Goal: Use online tool/utility: Utilize a website feature to perform a specific function

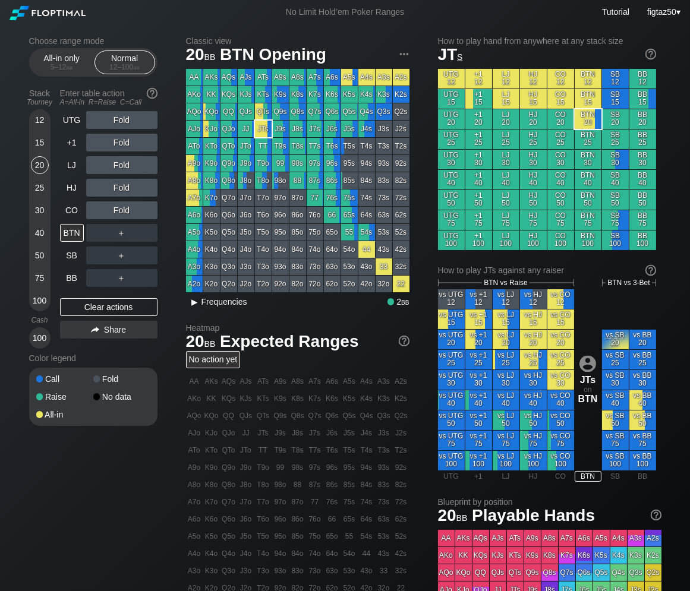
click at [196, 303] on div "▸" at bounding box center [194, 302] width 15 height 14
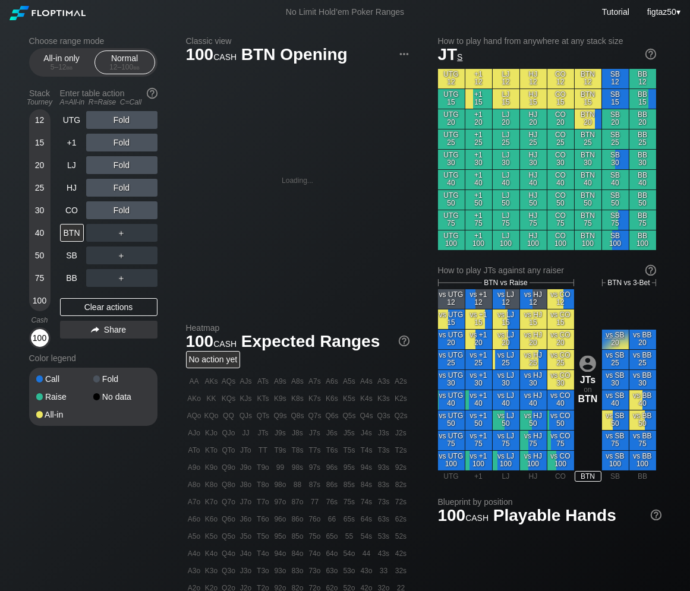
click at [39, 337] on div "100" at bounding box center [40, 338] width 18 height 18
click at [117, 306] on div "Clear actions" at bounding box center [108, 307] width 97 height 18
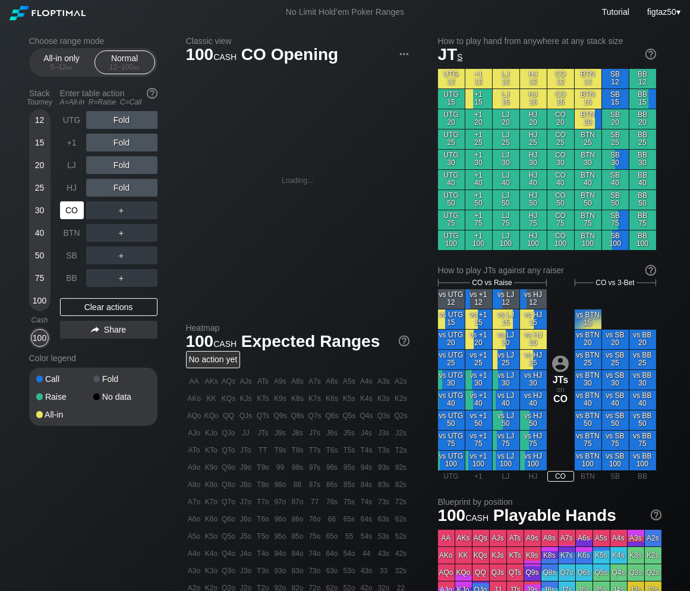
click at [73, 211] on div "CO" at bounding box center [72, 211] width 24 height 18
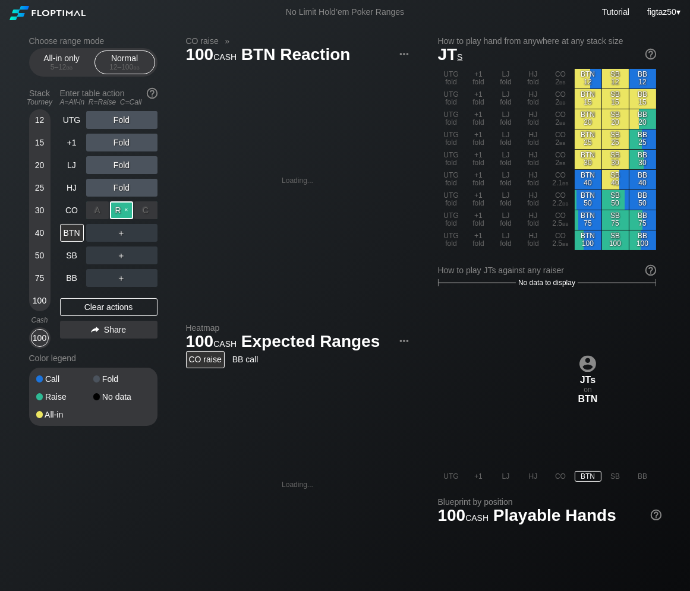
click at [119, 212] on div "R ✕" at bounding box center [121, 211] width 23 height 18
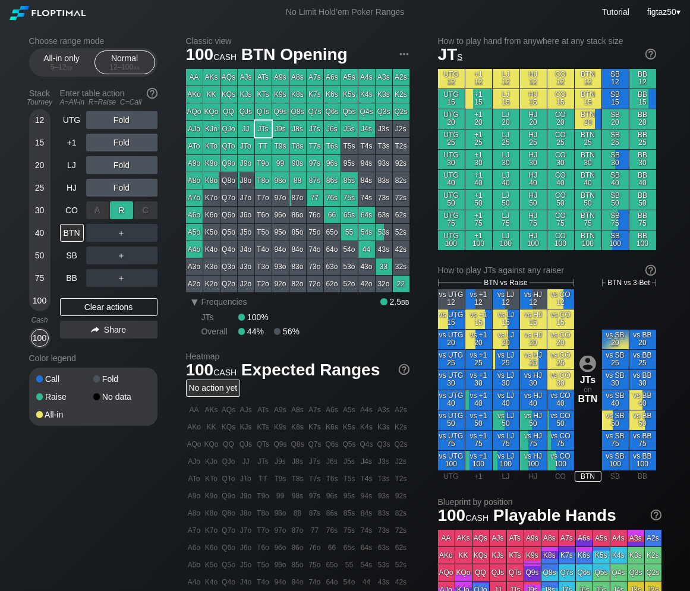
click at [121, 212] on div "R ✕" at bounding box center [121, 211] width 23 height 18
click at [70, 237] on div "BTN" at bounding box center [72, 233] width 24 height 18
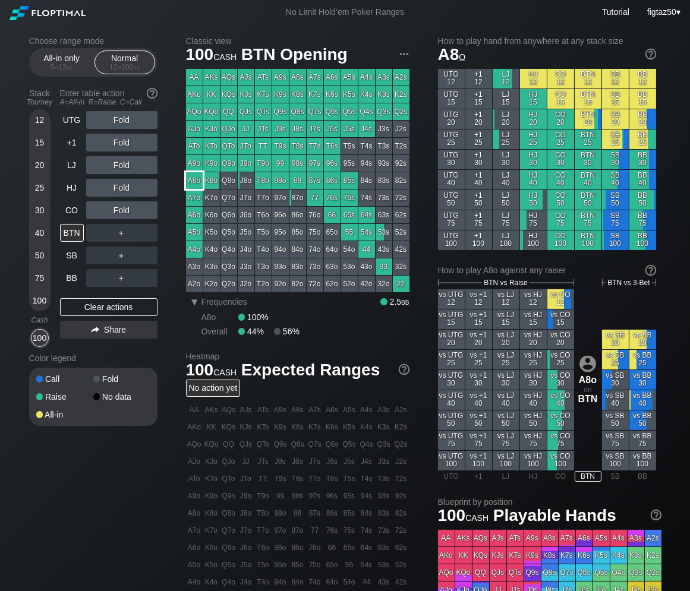
click at [194, 178] on div "A8o" at bounding box center [194, 180] width 17 height 17
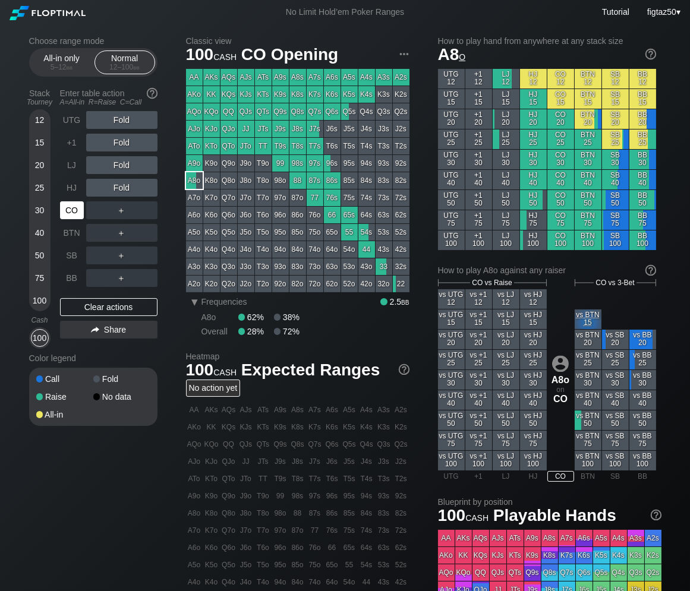
drag, startPoint x: 71, startPoint y: 213, endPoint x: 84, endPoint y: 213, distance: 13.1
click at [71, 213] on div "CO" at bounding box center [72, 211] width 24 height 18
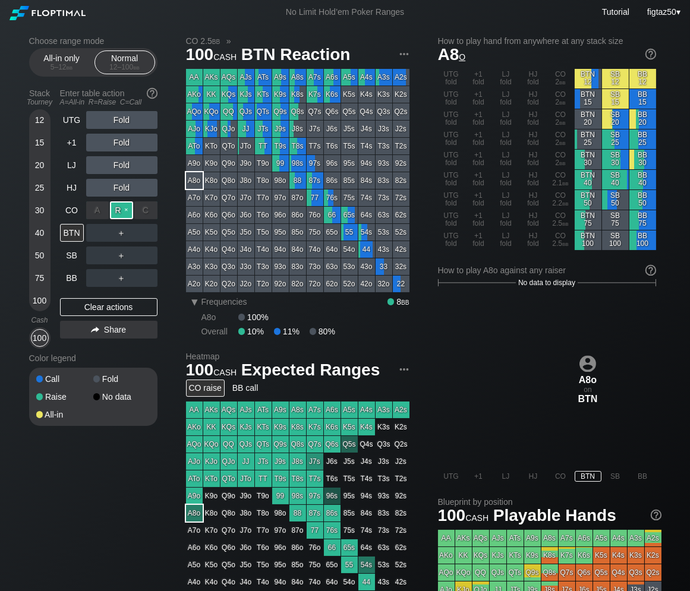
click at [124, 211] on div "R ✕" at bounding box center [121, 211] width 23 height 18
click at [75, 234] on div "BTN" at bounding box center [72, 233] width 24 height 18
click at [125, 307] on div "Clear actions" at bounding box center [108, 307] width 97 height 18
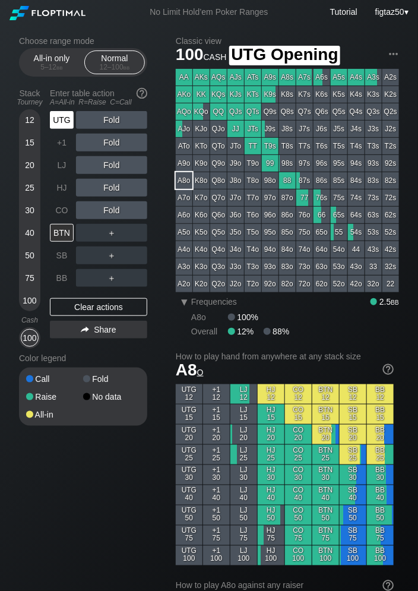
click at [62, 115] on div "UTG" at bounding box center [62, 120] width 24 height 18
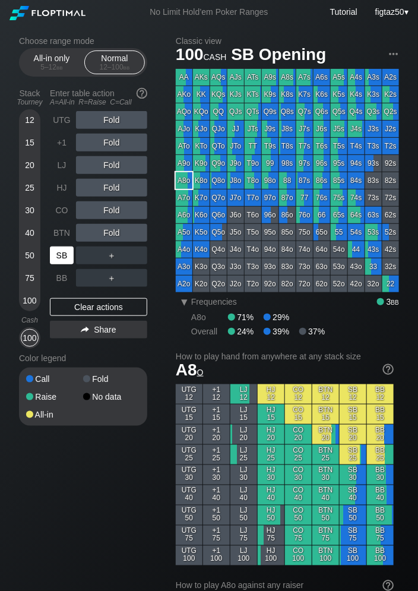
click at [68, 256] on div "SB" at bounding box center [62, 256] width 24 height 18
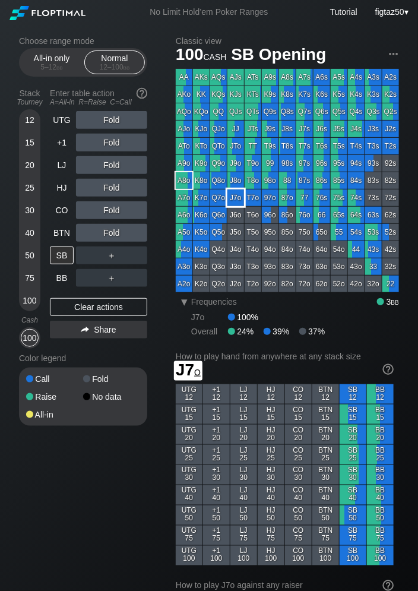
click at [234, 199] on div "J7o" at bounding box center [236, 198] width 17 height 17
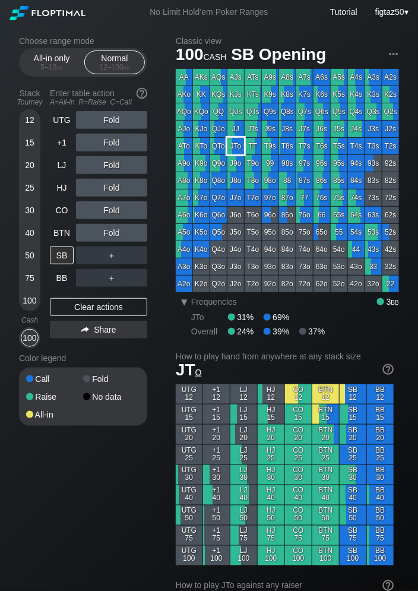
click at [234, 144] on div "JTo" at bounding box center [236, 146] width 17 height 17
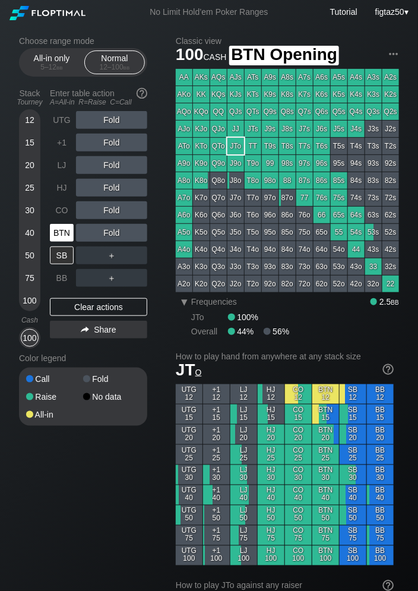
click at [64, 229] on div "BTN" at bounding box center [62, 233] width 24 height 18
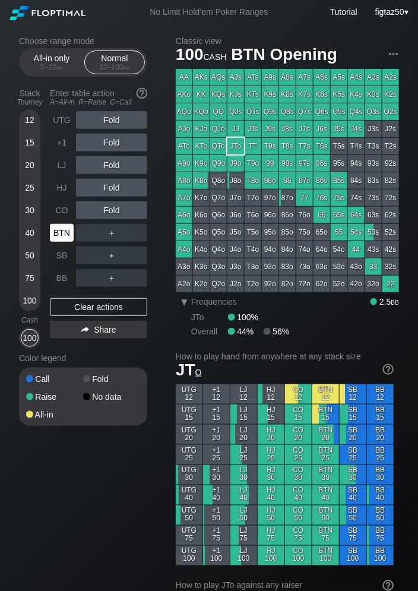
click at [64, 229] on div "BTN" at bounding box center [62, 233] width 24 height 18
click at [62, 232] on div "BTN" at bounding box center [62, 233] width 24 height 18
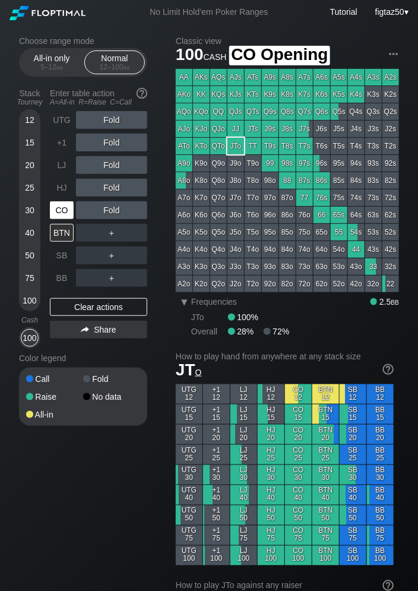
click at [62, 210] on div "CO" at bounding box center [62, 211] width 24 height 18
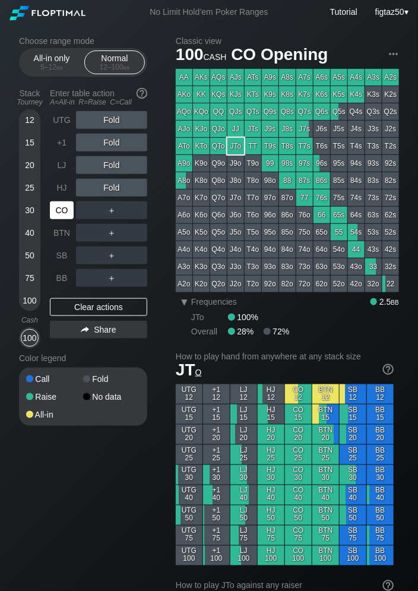
click at [62, 210] on div "CO" at bounding box center [62, 211] width 24 height 18
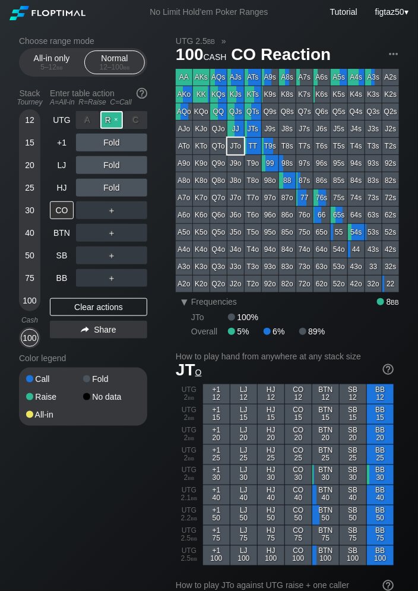
click at [113, 119] on div "R ✕" at bounding box center [111, 120] width 23 height 18
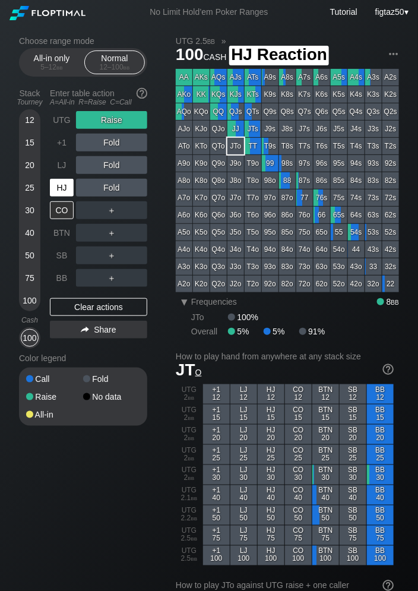
click at [64, 190] on div "HJ" at bounding box center [62, 188] width 24 height 18
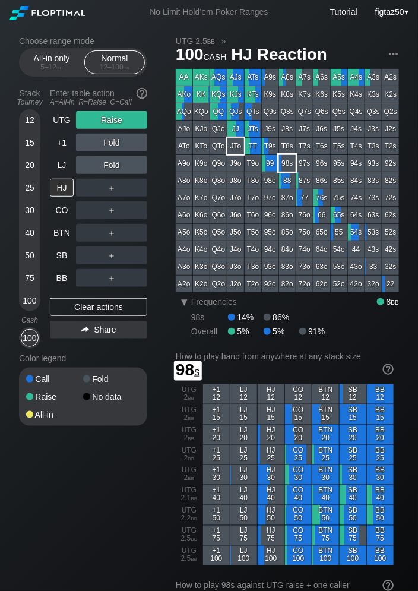
click at [290, 165] on div "98s" at bounding box center [287, 163] width 17 height 17
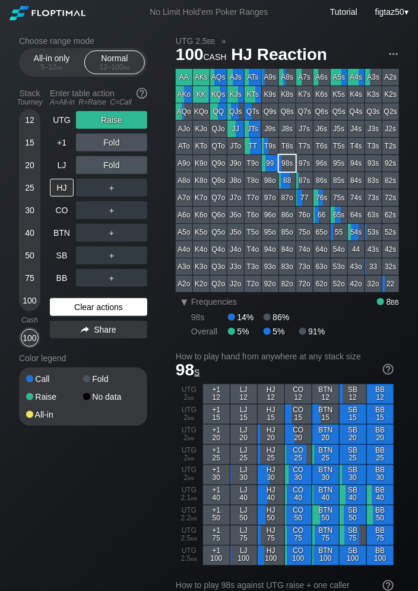
click at [118, 308] on div "Clear actions" at bounding box center [98, 307] width 97 height 18
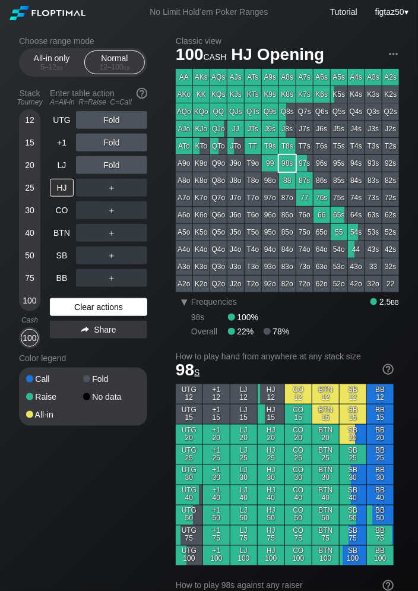
click at [118, 308] on div "Clear actions" at bounding box center [98, 307] width 97 height 18
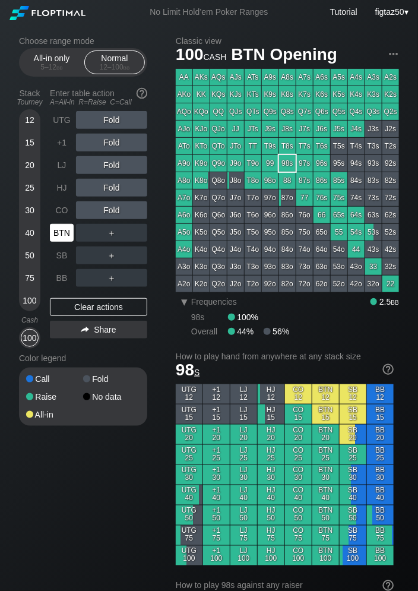
click at [65, 229] on div "BTN" at bounding box center [62, 233] width 24 height 18
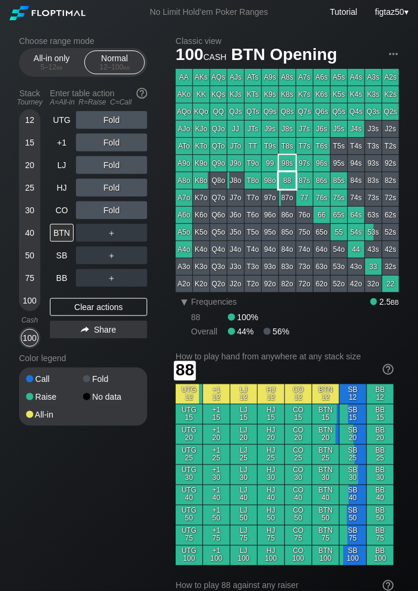
click at [289, 180] on div "88" at bounding box center [287, 180] width 17 height 17
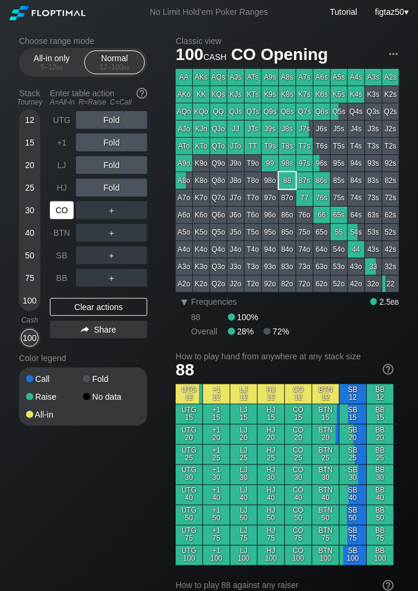
click at [62, 213] on div "CO" at bounding box center [62, 211] width 24 height 18
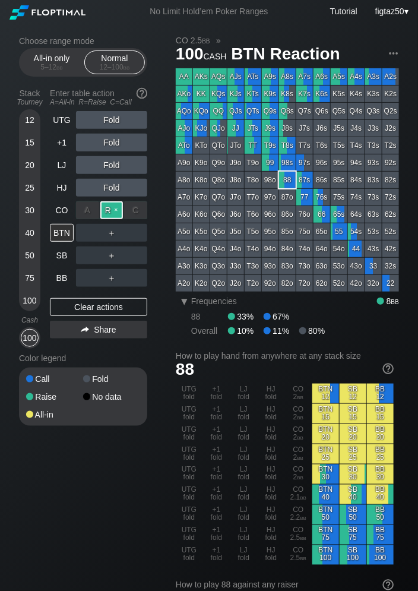
click at [106, 209] on div "R ✕" at bounding box center [111, 211] width 23 height 18
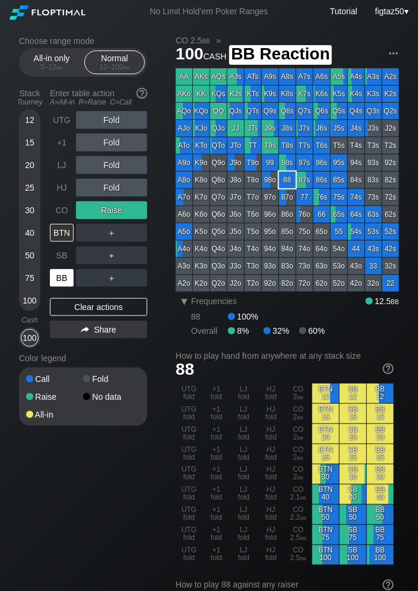
click at [65, 275] on div "BB" at bounding box center [62, 278] width 24 height 18
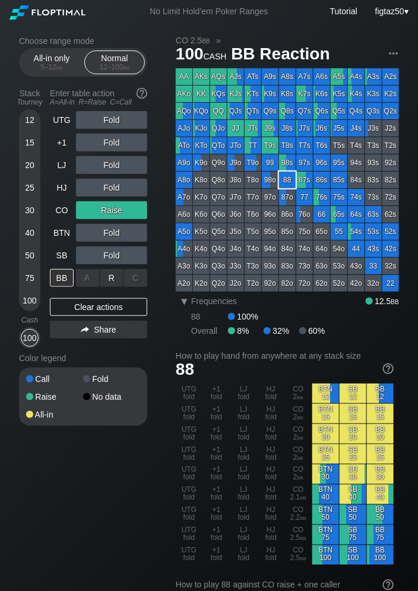
click at [137, 277] on div "C ✕" at bounding box center [135, 278] width 23 height 18
click at [118, 306] on div "Clear actions" at bounding box center [98, 307] width 97 height 18
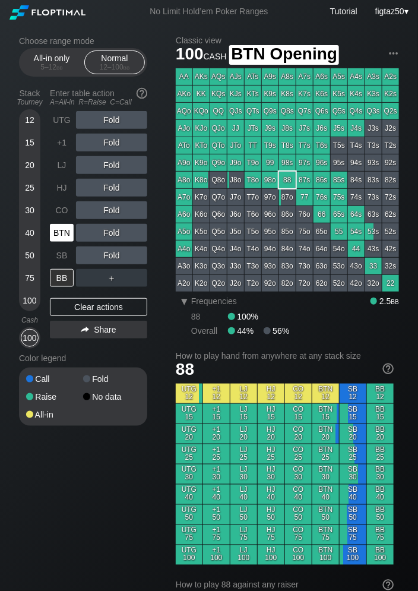
click at [59, 234] on div "BTN" at bounding box center [62, 233] width 24 height 18
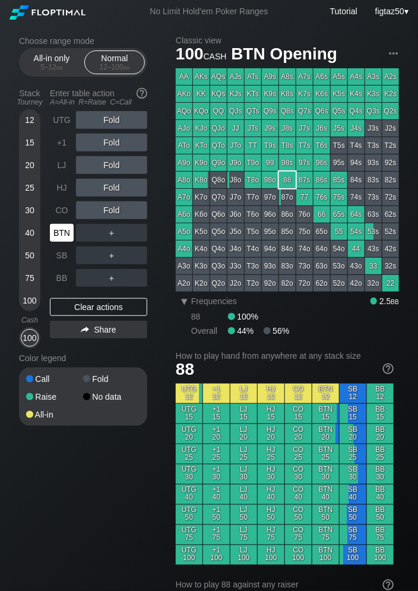
click at [63, 232] on div "BTN" at bounding box center [62, 233] width 24 height 18
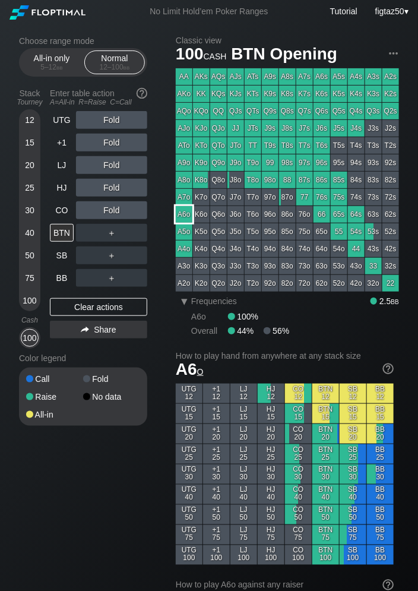
click at [184, 216] on div "A6o" at bounding box center [184, 214] width 17 height 17
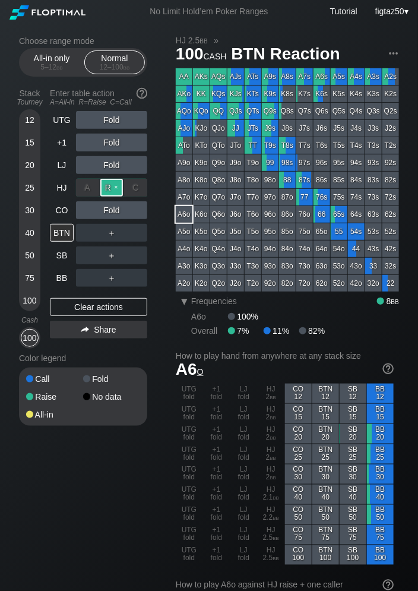
click at [110, 184] on div "R ✕" at bounding box center [111, 188] width 23 height 18
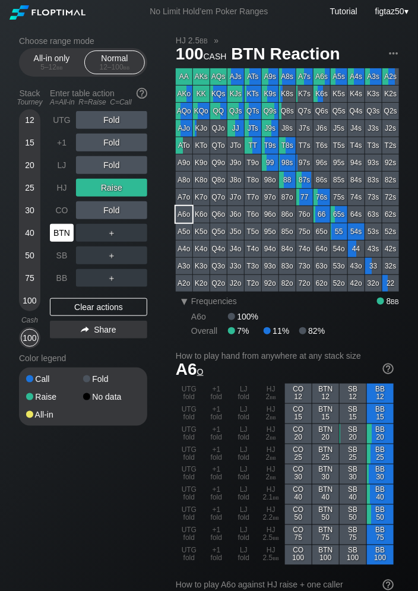
click at [62, 234] on div "BTN" at bounding box center [62, 233] width 24 height 18
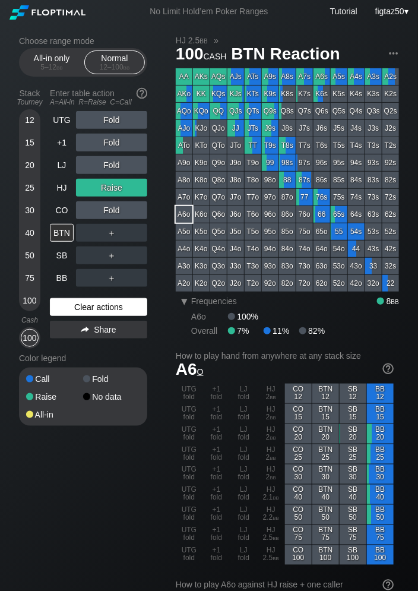
click at [114, 307] on div "Clear actions" at bounding box center [98, 307] width 97 height 18
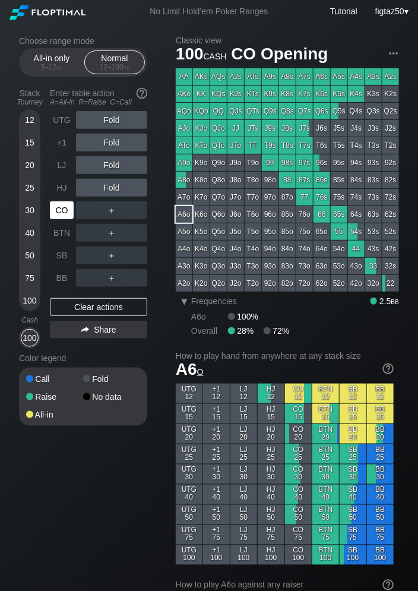
click at [67, 209] on div "CO" at bounding box center [62, 211] width 24 height 18
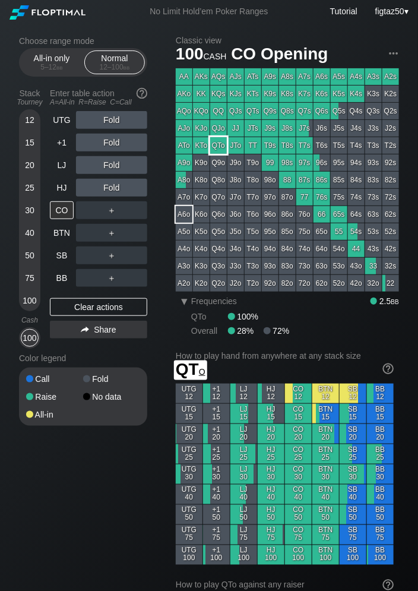
click at [217, 146] on div "QTo" at bounding box center [218, 145] width 17 height 17
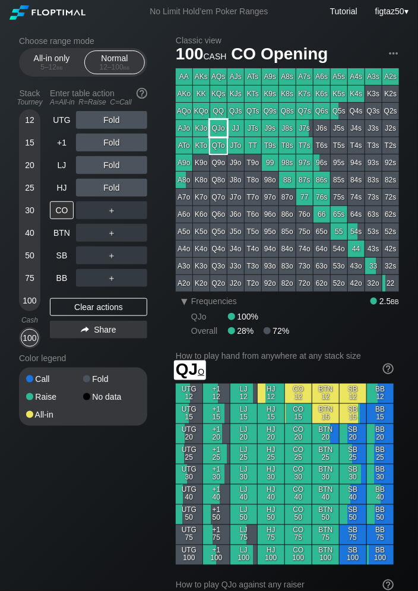
click at [216, 126] on div "QJo" at bounding box center [218, 128] width 17 height 17
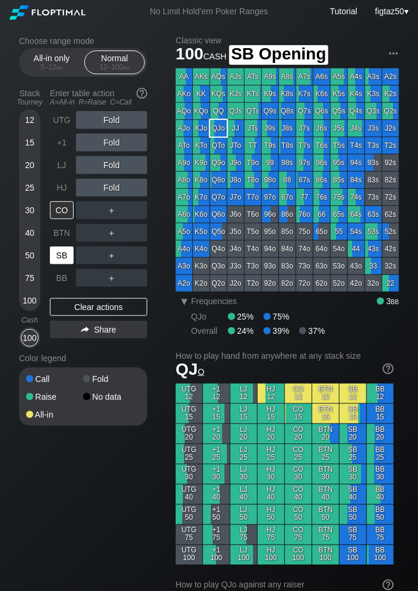
click at [59, 258] on div "SB" at bounding box center [62, 256] width 24 height 18
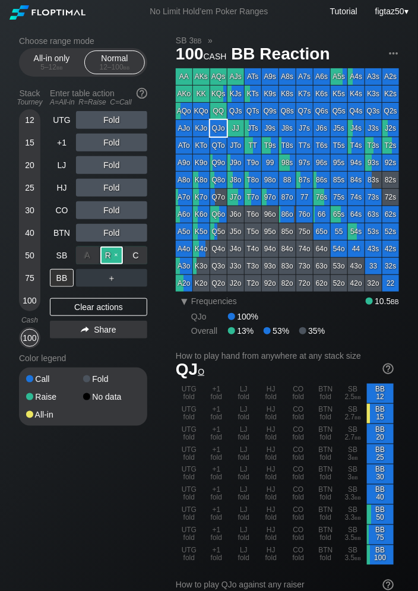
click at [106, 253] on div "R ✕" at bounding box center [111, 256] width 23 height 18
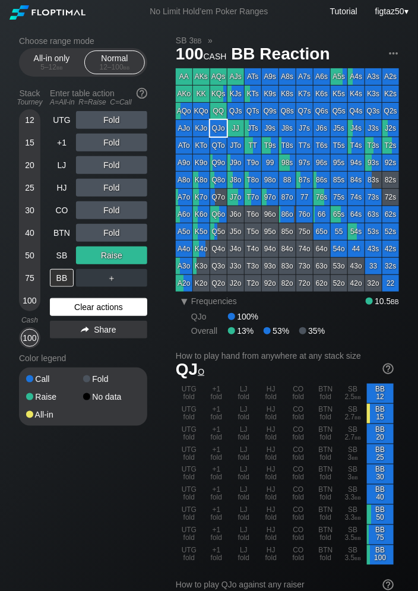
click at [86, 306] on div "Clear actions" at bounding box center [98, 307] width 97 height 18
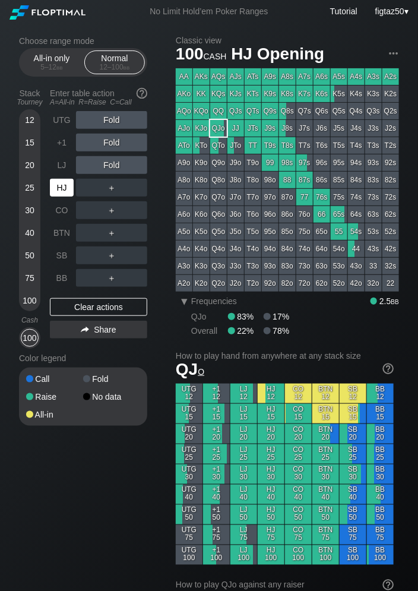
click at [64, 193] on div "HJ" at bounding box center [62, 188] width 24 height 18
click at [64, 191] on div "HJ" at bounding box center [62, 188] width 24 height 18
click at [63, 143] on div "+1" at bounding box center [62, 143] width 24 height 18
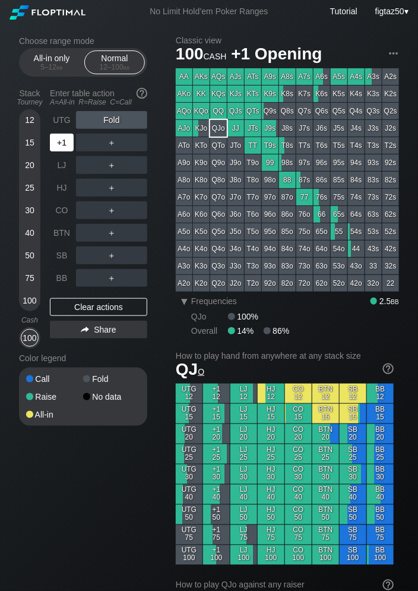
click at [63, 143] on div "+1" at bounding box center [62, 143] width 24 height 18
click at [63, 144] on div "+1" at bounding box center [62, 143] width 24 height 18
click at [64, 256] on div "SB" at bounding box center [62, 256] width 24 height 18
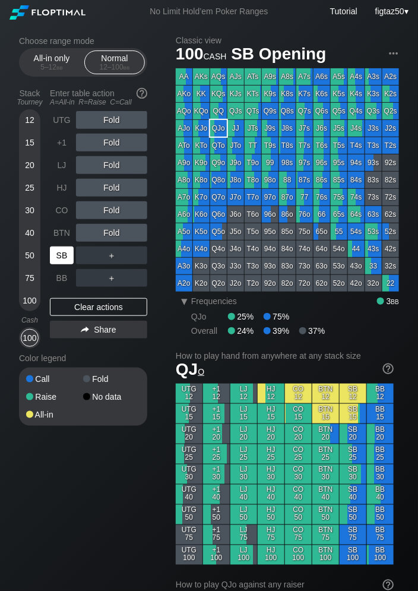
click at [64, 256] on div "SB" at bounding box center [62, 256] width 24 height 18
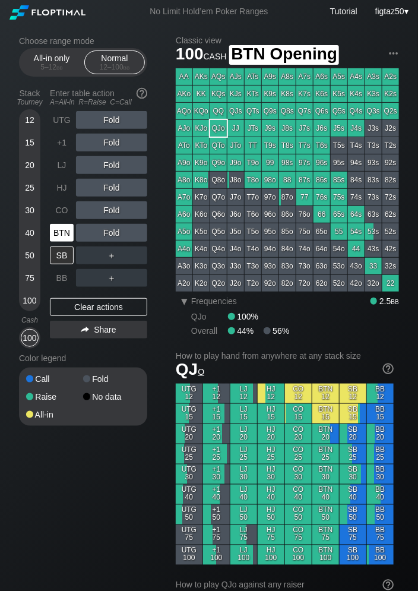
click at [61, 232] on div "BTN" at bounding box center [62, 233] width 24 height 18
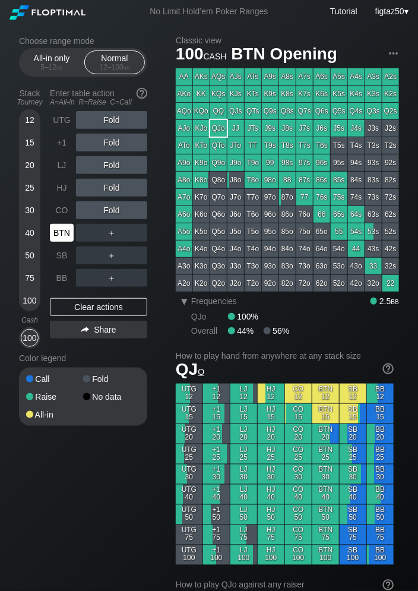
click at [61, 232] on div "BTN" at bounding box center [62, 233] width 24 height 18
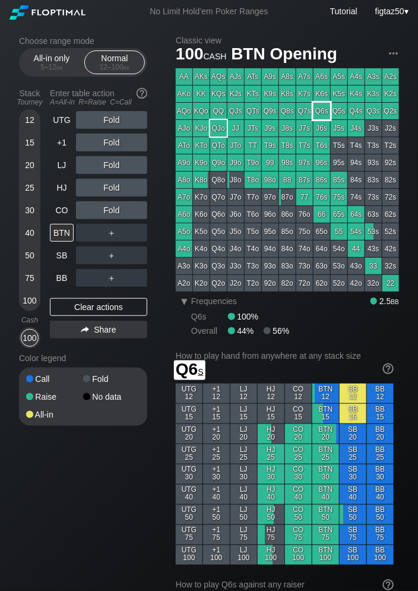
click at [319, 111] on div "Q6s" at bounding box center [322, 111] width 17 height 17
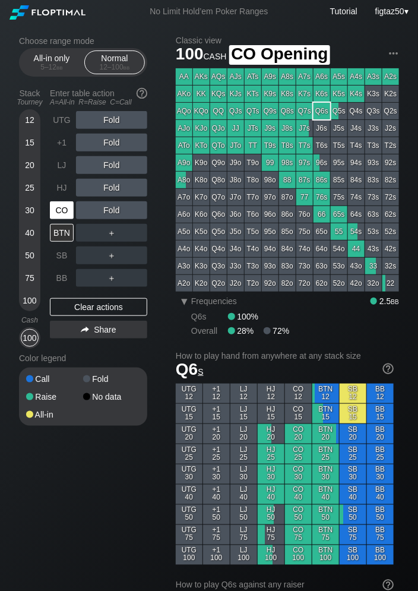
click at [65, 212] on div "CO" at bounding box center [62, 211] width 24 height 18
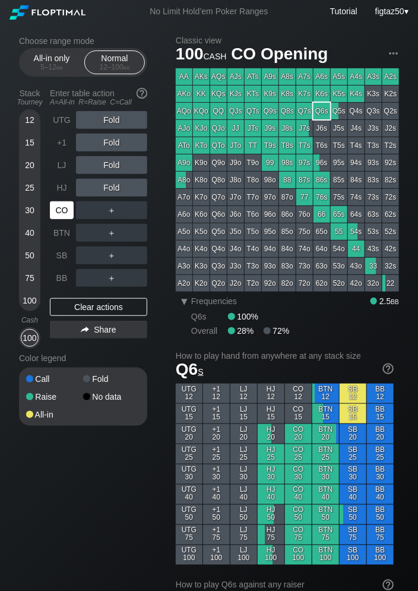
click at [65, 212] on div "CO" at bounding box center [62, 211] width 24 height 18
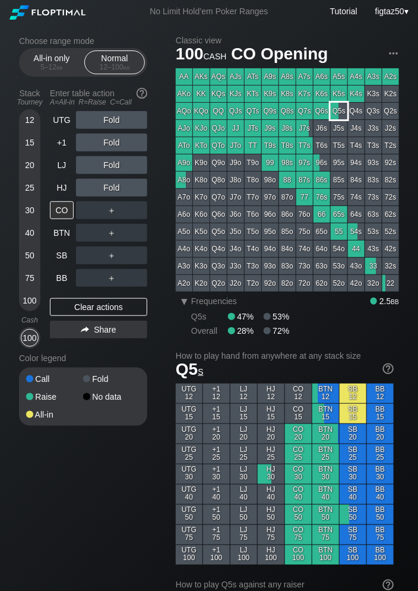
click at [338, 109] on div "Q5s" at bounding box center [339, 111] width 17 height 17
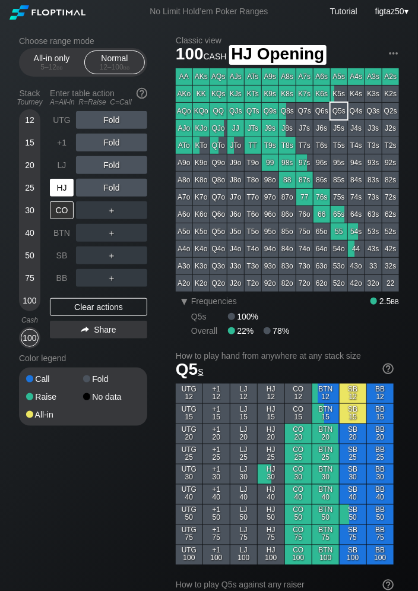
click at [64, 190] on div "HJ" at bounding box center [62, 188] width 24 height 18
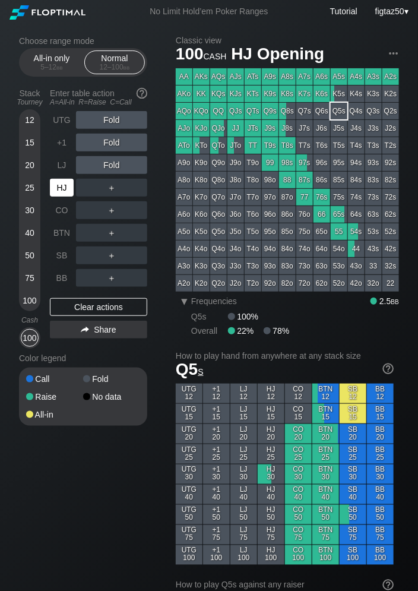
click at [64, 190] on div "HJ" at bounding box center [62, 188] width 24 height 18
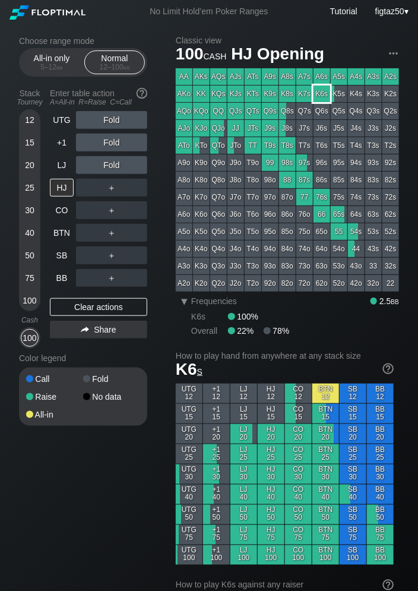
click at [326, 96] on div "K6s" at bounding box center [322, 94] width 17 height 17
click at [67, 260] on div "SB" at bounding box center [62, 256] width 24 height 18
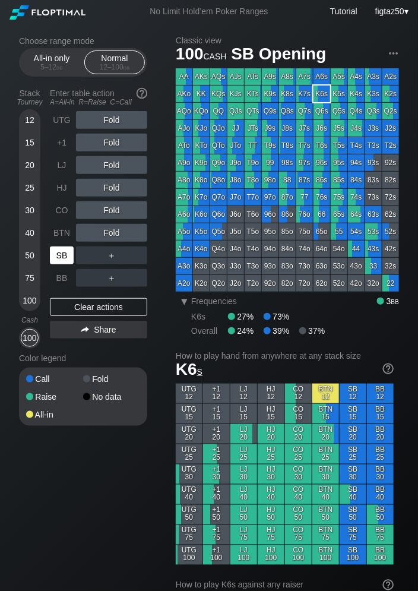
click at [67, 260] on div "SB" at bounding box center [62, 256] width 24 height 18
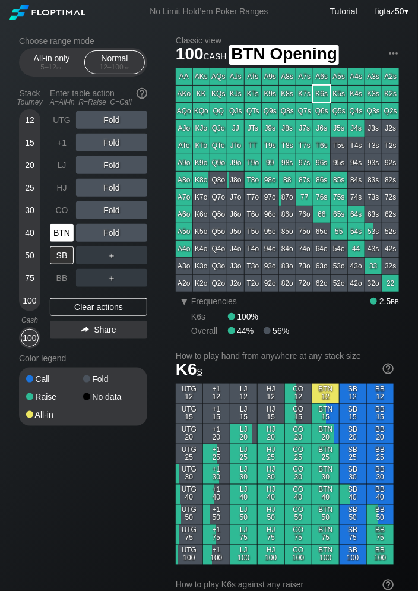
click at [64, 236] on div "BTN" at bounding box center [62, 233] width 24 height 18
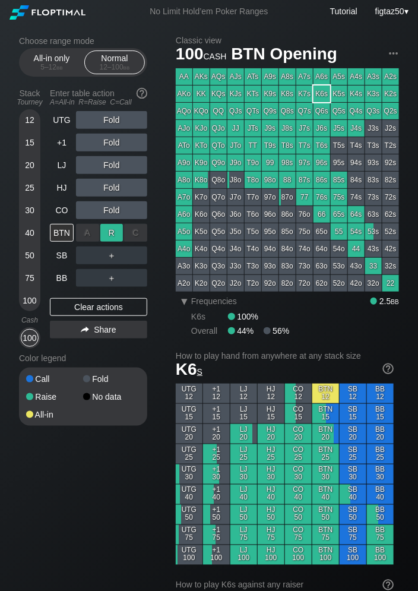
click at [111, 234] on div "R ✕" at bounding box center [111, 233] width 23 height 18
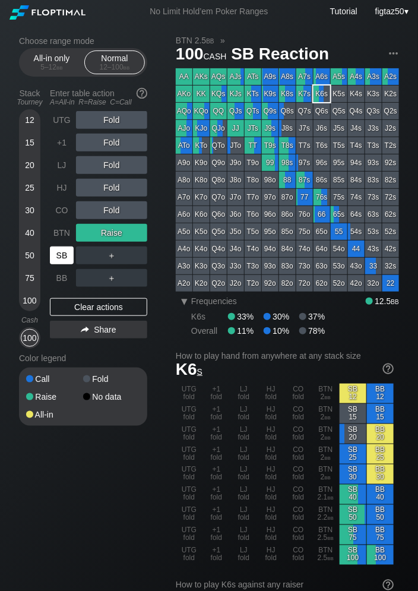
click at [61, 254] on div "SB" at bounding box center [62, 256] width 24 height 18
click at [62, 256] on div "SB" at bounding box center [62, 256] width 24 height 18
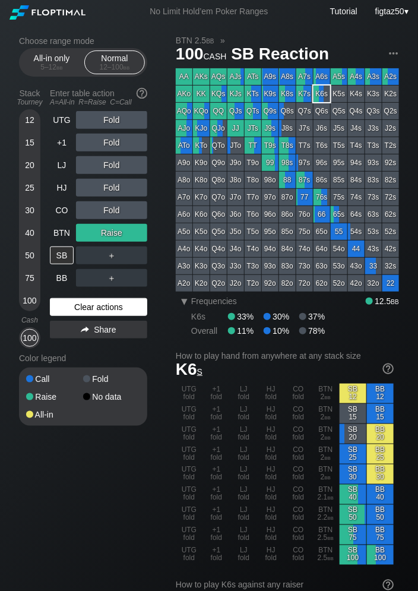
click at [111, 307] on div "Clear actions" at bounding box center [98, 307] width 97 height 18
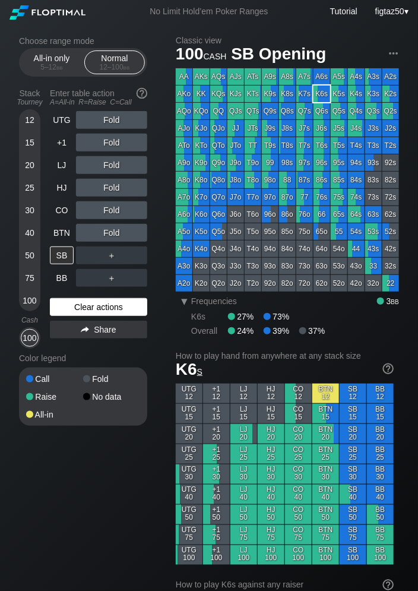
click at [111, 307] on div "Clear actions" at bounding box center [98, 307] width 97 height 18
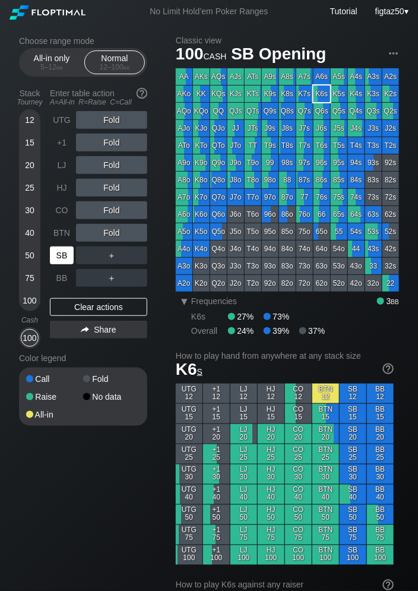
click at [70, 260] on div "SB" at bounding box center [62, 256] width 24 height 18
click at [63, 253] on div "SB" at bounding box center [62, 256] width 24 height 18
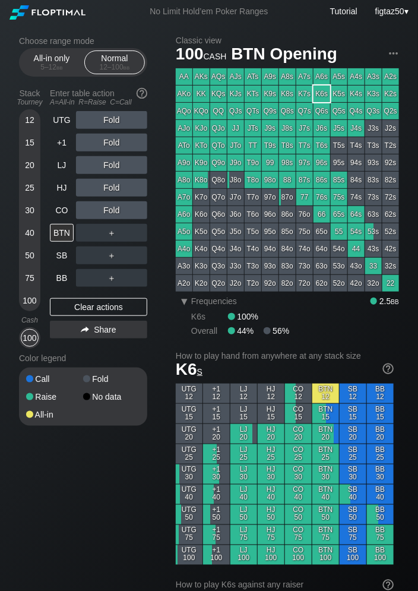
drag, startPoint x: 69, startPoint y: 235, endPoint x: 49, endPoint y: 422, distance: 188.3
click at [49, 422] on div "Stack Tourney Enter table action A=All-in R=Raise C=Call [PHONE_NUMBER] [PHONE_…" at bounding box center [83, 255] width 128 height 342
click at [68, 232] on div "BTN" at bounding box center [62, 233] width 24 height 18
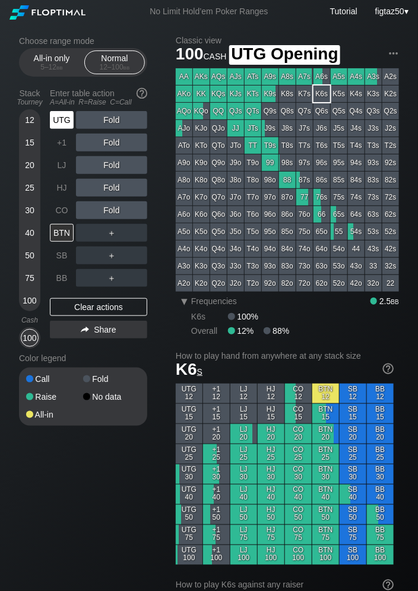
click at [59, 120] on div "UTG" at bounding box center [62, 120] width 24 height 18
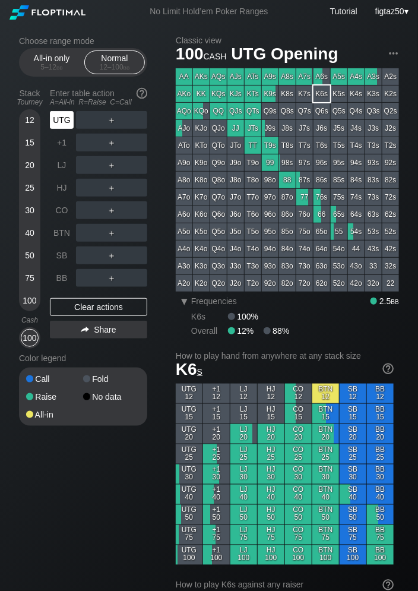
click at [60, 117] on div "UTG" at bounding box center [62, 120] width 24 height 18
